Goal: Check status: Check status

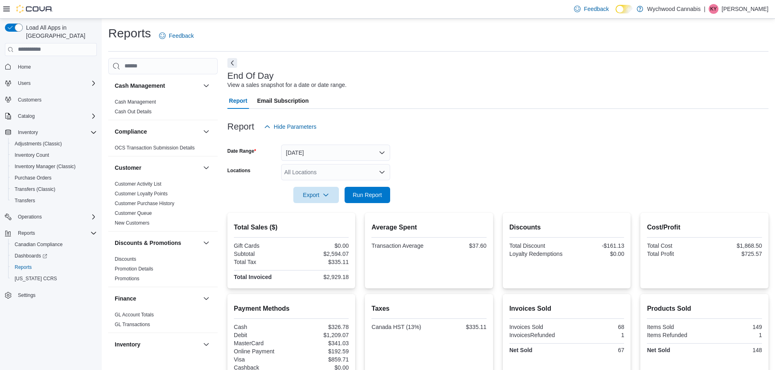
scroll to position [77, 0]
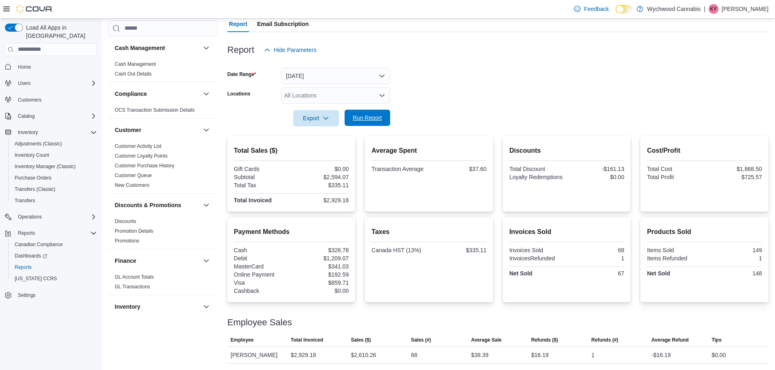
click at [367, 122] on span "Run Report" at bounding box center [367, 118] width 29 height 8
click at [368, 113] on span "Run Report" at bounding box center [367, 118] width 36 height 16
click at [338, 72] on button "[DATE]" at bounding box center [335, 76] width 109 height 16
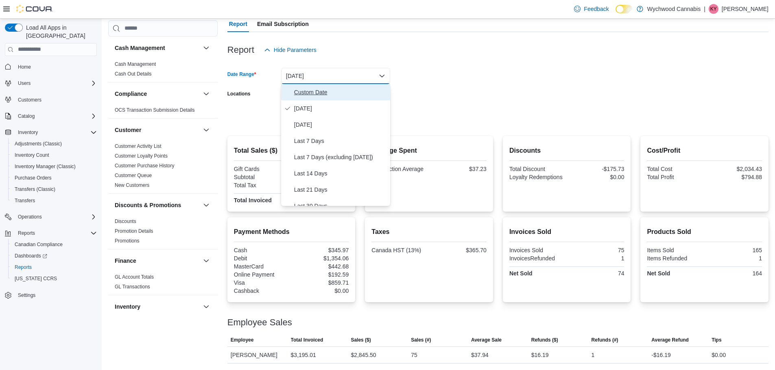
click at [316, 95] on span "Custom Date" at bounding box center [340, 92] width 93 height 10
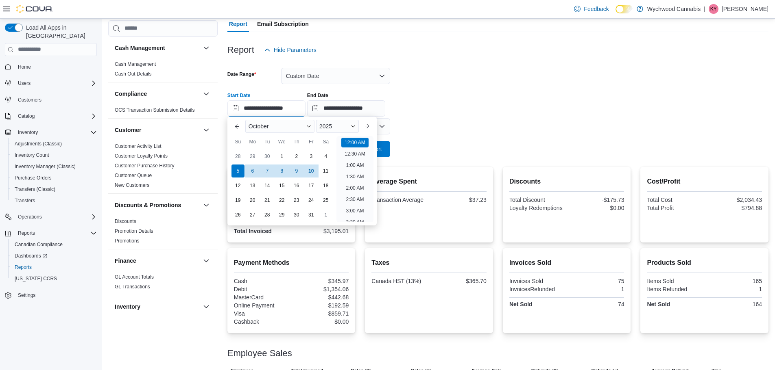
click at [277, 101] on input "**********" at bounding box center [266, 108] width 78 height 16
click at [466, 102] on div "**********" at bounding box center [497, 101] width 541 height 31
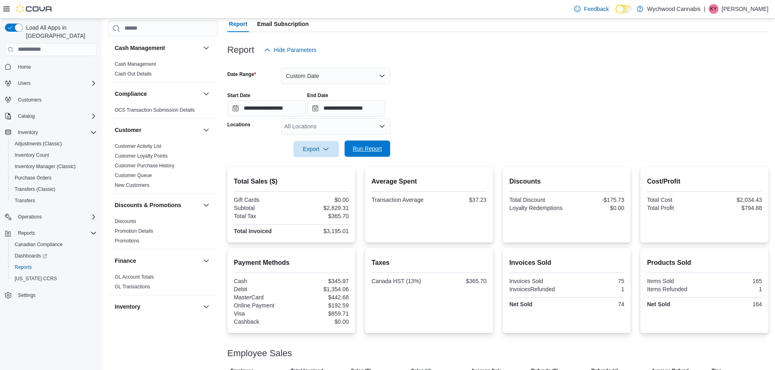
click at [370, 152] on span "Run Report" at bounding box center [367, 149] width 29 height 8
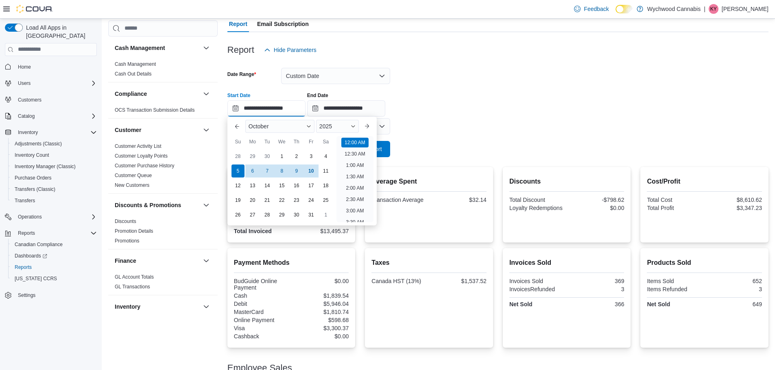
click at [280, 109] on input "**********" at bounding box center [266, 108] width 78 height 16
click at [476, 113] on div "**********" at bounding box center [497, 101] width 541 height 31
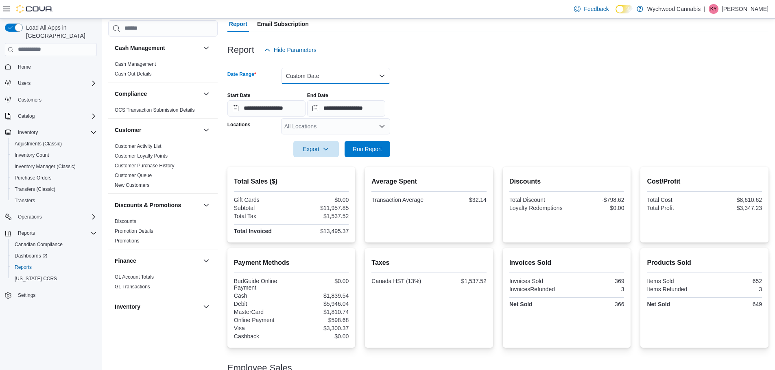
click at [347, 74] on button "Custom Date" at bounding box center [335, 76] width 109 height 16
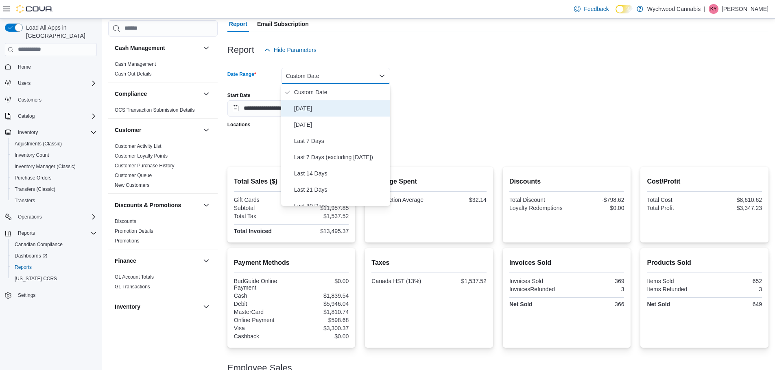
click at [314, 108] on span "[DATE]" at bounding box center [340, 109] width 93 height 10
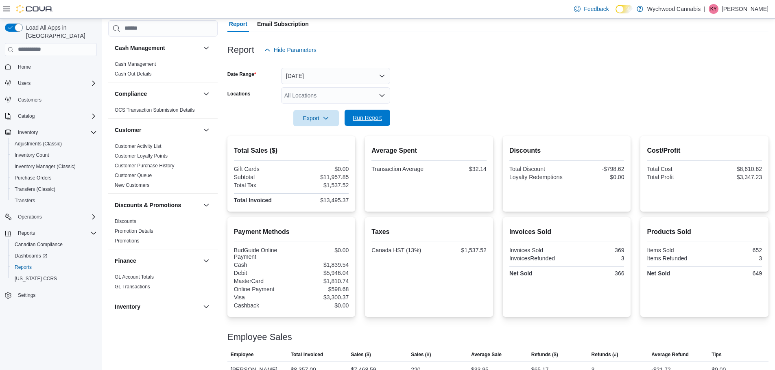
click at [380, 120] on span "Run Report" at bounding box center [367, 118] width 29 height 8
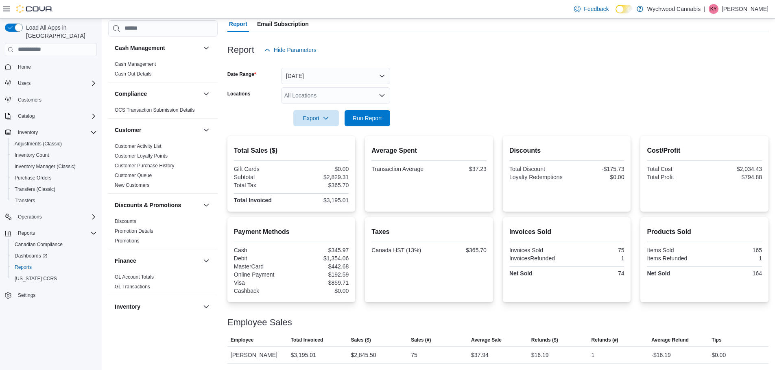
click at [385, 105] on div at bounding box center [497, 107] width 541 height 7
click at [385, 114] on button "Run Report" at bounding box center [367, 118] width 46 height 16
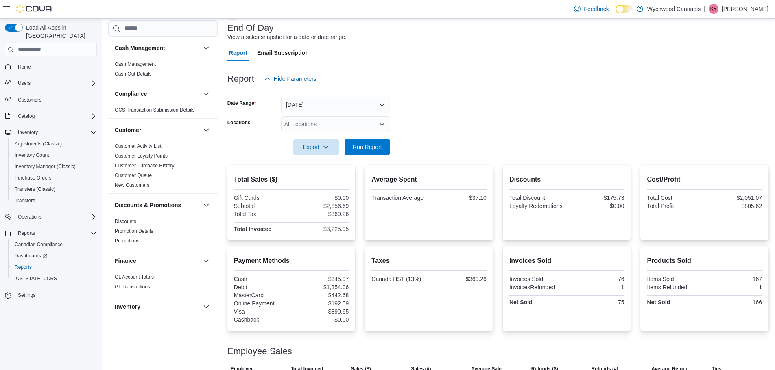
scroll to position [77, 0]
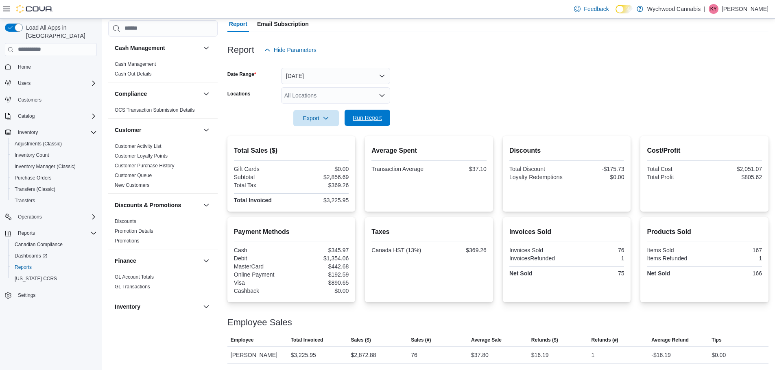
click at [359, 112] on span "Run Report" at bounding box center [367, 118] width 36 height 16
click at [370, 124] on span "Run Report" at bounding box center [367, 118] width 36 height 16
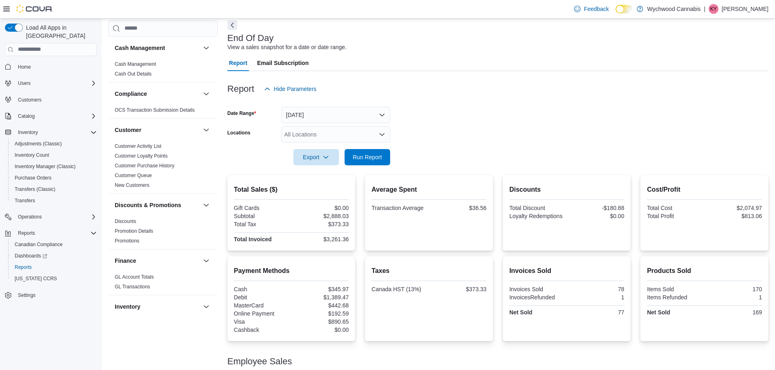
scroll to position [0, 0]
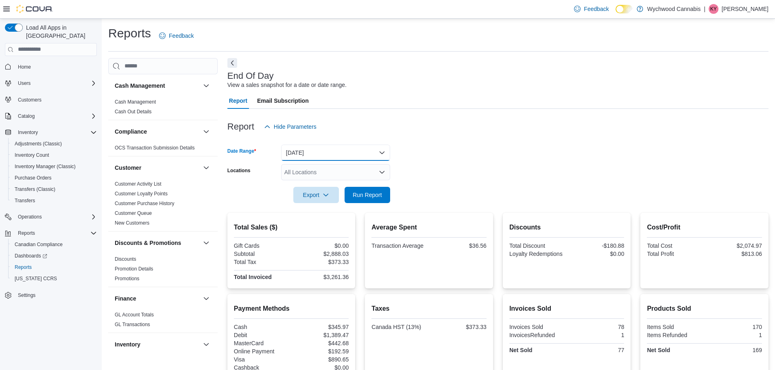
click at [311, 151] on button "[DATE]" at bounding box center [335, 153] width 109 height 16
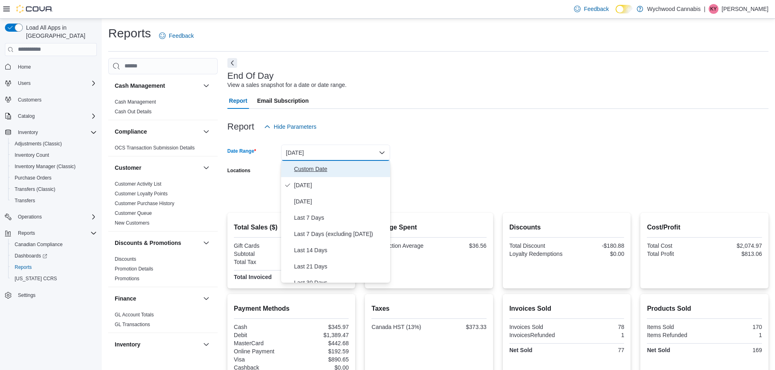
click at [310, 161] on button "Custom Date" at bounding box center [335, 169] width 109 height 16
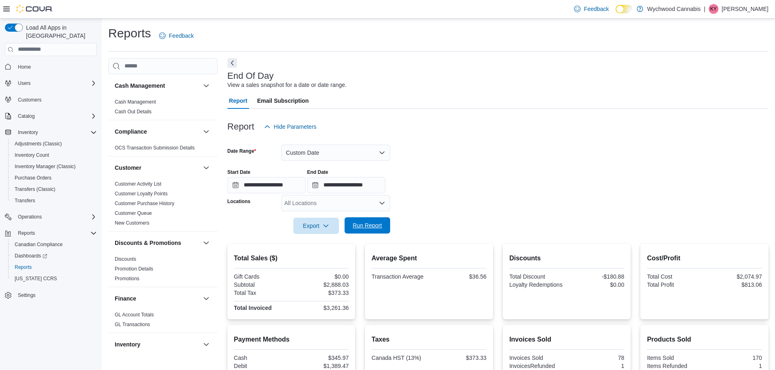
click at [365, 226] on span "Run Report" at bounding box center [367, 226] width 29 height 8
click at [331, 152] on button "Custom Date" at bounding box center [335, 153] width 109 height 16
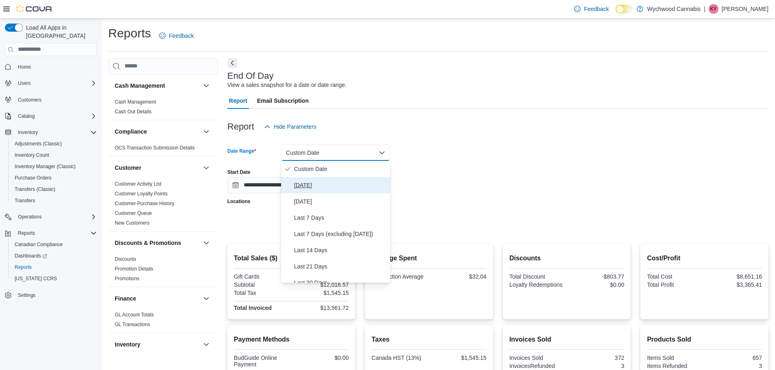
click at [311, 181] on span "[DATE]" at bounding box center [340, 186] width 93 height 10
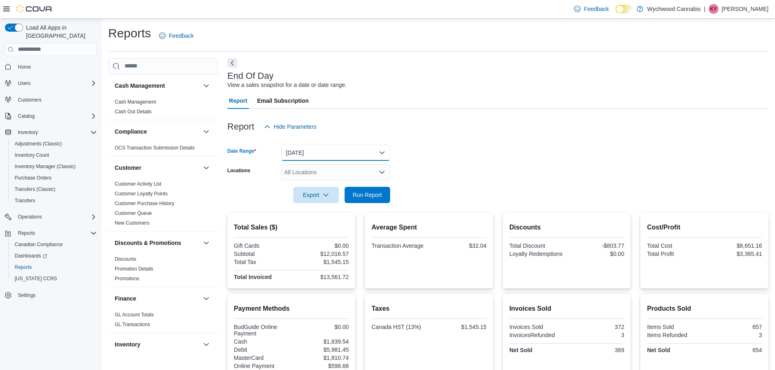
click at [317, 155] on button "[DATE]" at bounding box center [335, 153] width 109 height 16
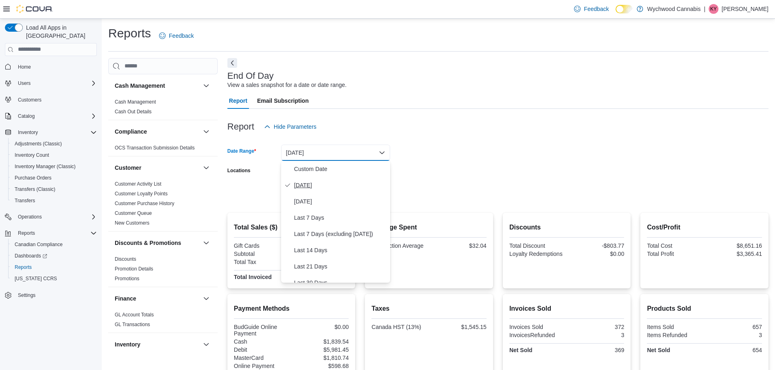
click at [305, 187] on span "[DATE]" at bounding box center [340, 186] width 93 height 10
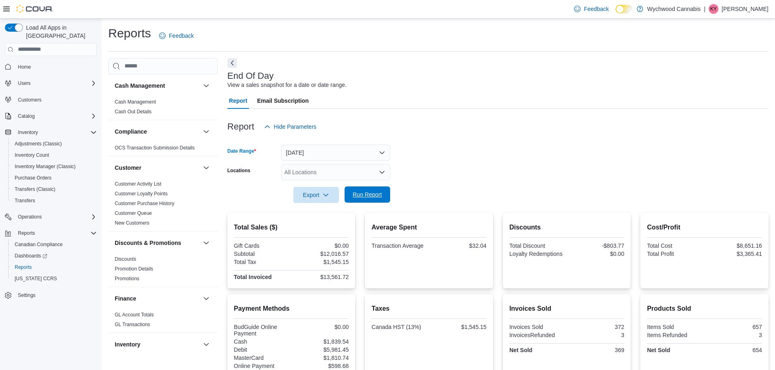
click at [376, 198] on span "Run Report" at bounding box center [367, 195] width 29 height 8
click at [364, 196] on span "Run Report" at bounding box center [367, 195] width 29 height 8
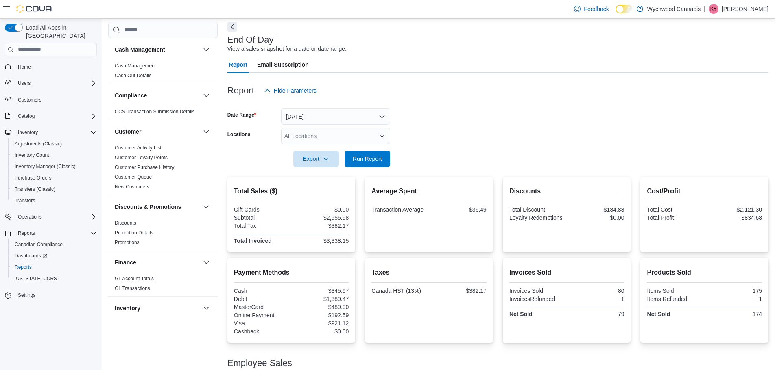
scroll to position [77, 0]
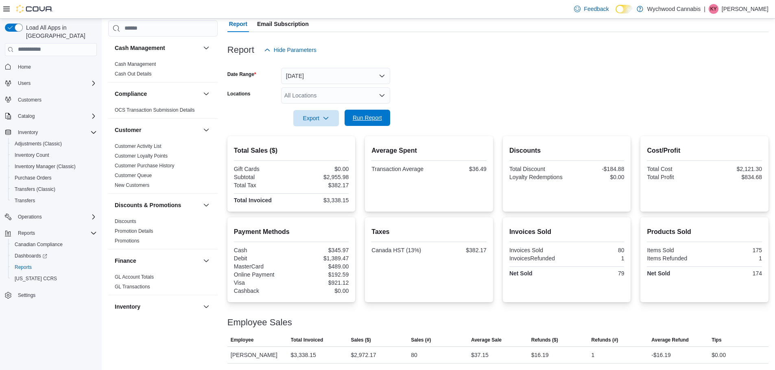
click at [366, 118] on span "Run Report" at bounding box center [367, 118] width 29 height 8
